Goal: Task Accomplishment & Management: Use online tool/utility

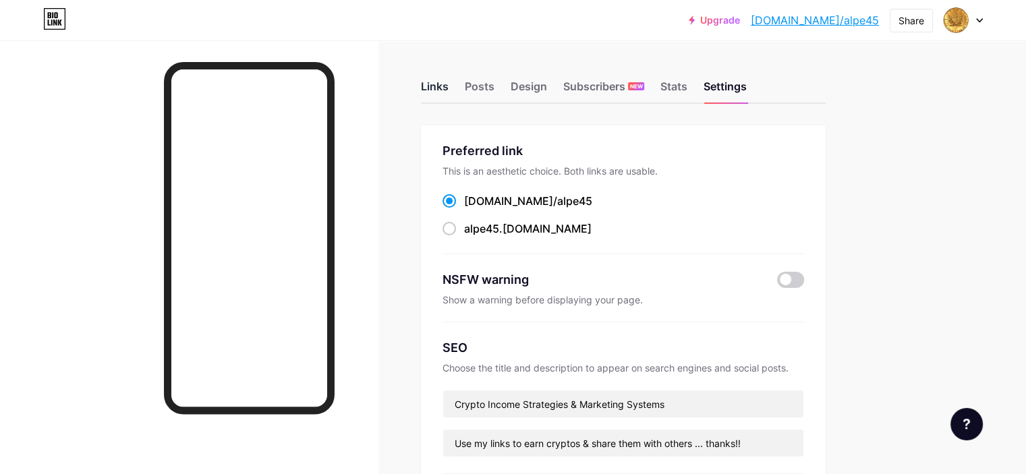
click at [448, 84] on div "Links" at bounding box center [435, 90] width 28 height 24
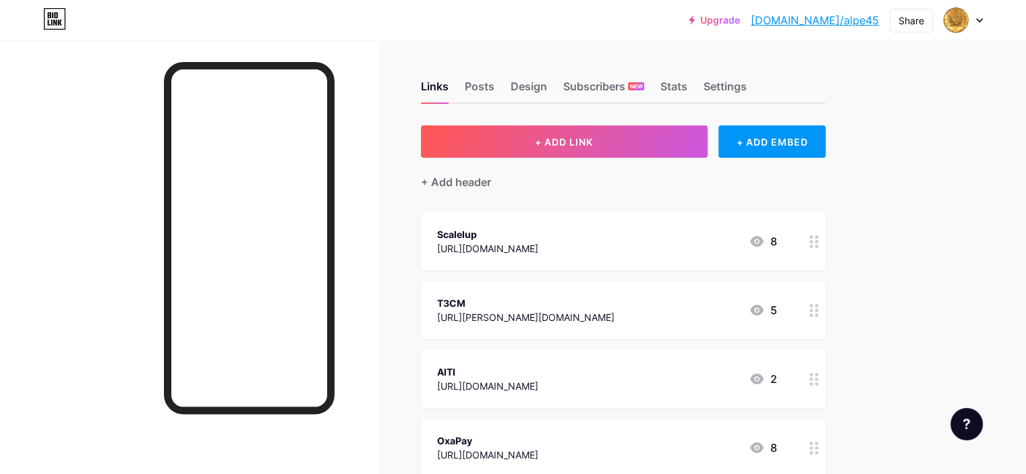
click at [538, 380] on div "[URL][DOMAIN_NAME]" at bounding box center [487, 386] width 101 height 14
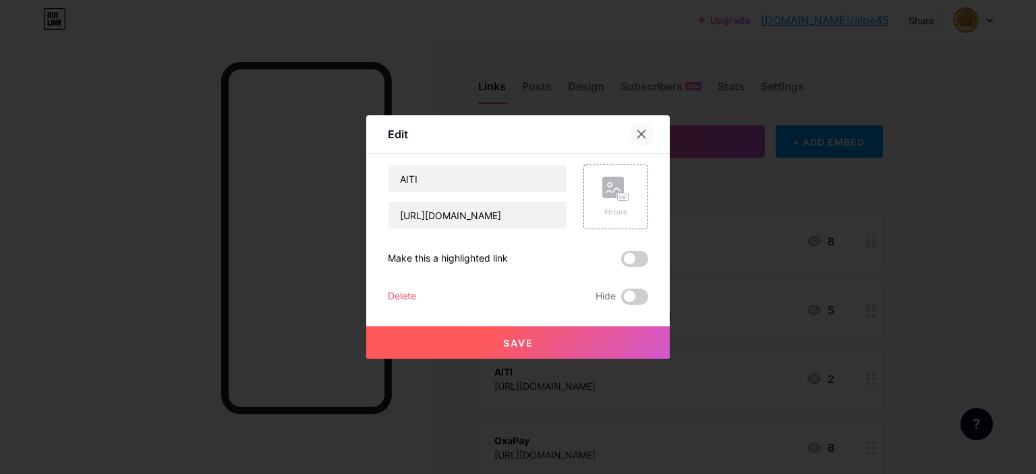
click at [630, 131] on div at bounding box center [641, 134] width 24 height 24
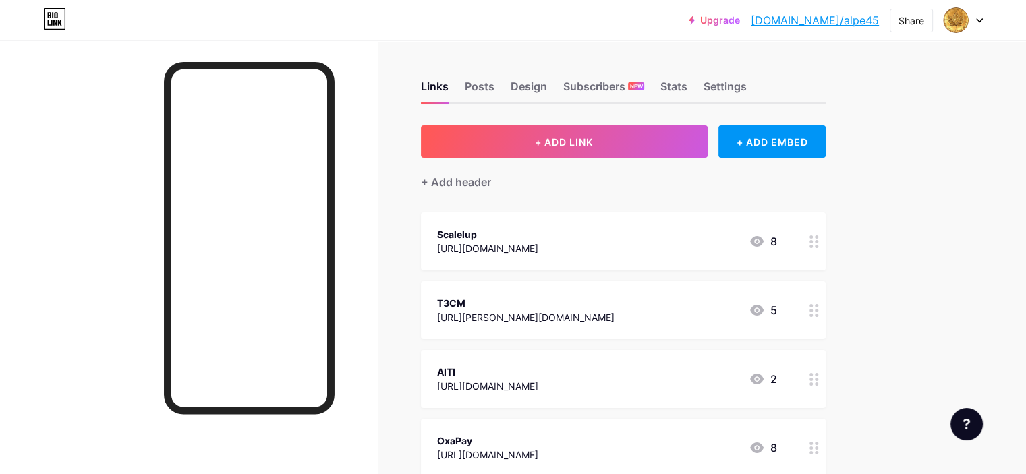
drag, startPoint x: 579, startPoint y: 387, endPoint x: 494, endPoint y: 396, distance: 86.1
click at [494, 396] on div "AITI [URL][DOMAIN_NAME] 2" at bounding box center [623, 379] width 405 height 58
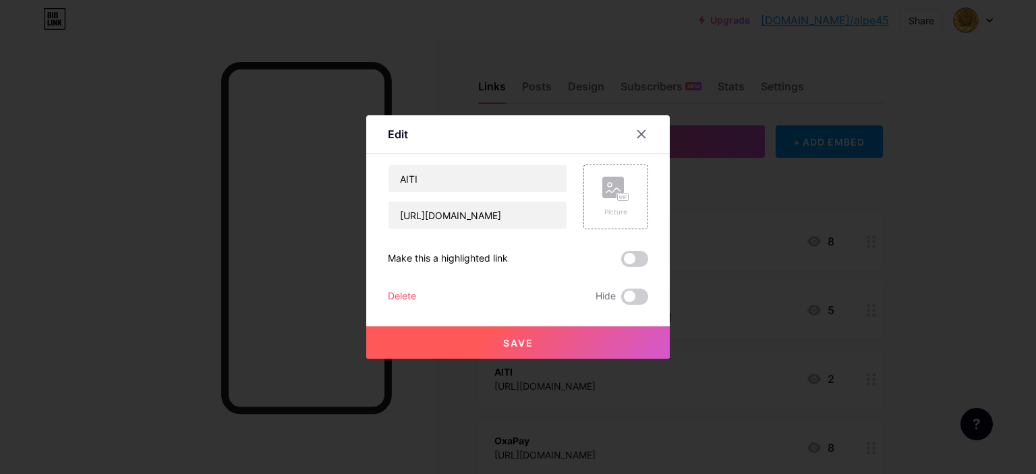
copy div "[URL][DOMAIN_NAME]"
drag, startPoint x: 472, startPoint y: 215, endPoint x: 395, endPoint y: 212, distance: 76.9
click at [395, 212] on input "[URL][DOMAIN_NAME]" at bounding box center [477, 215] width 178 height 27
click at [642, 133] on div at bounding box center [641, 134] width 24 height 24
